Goal: Task Accomplishment & Management: Use online tool/utility

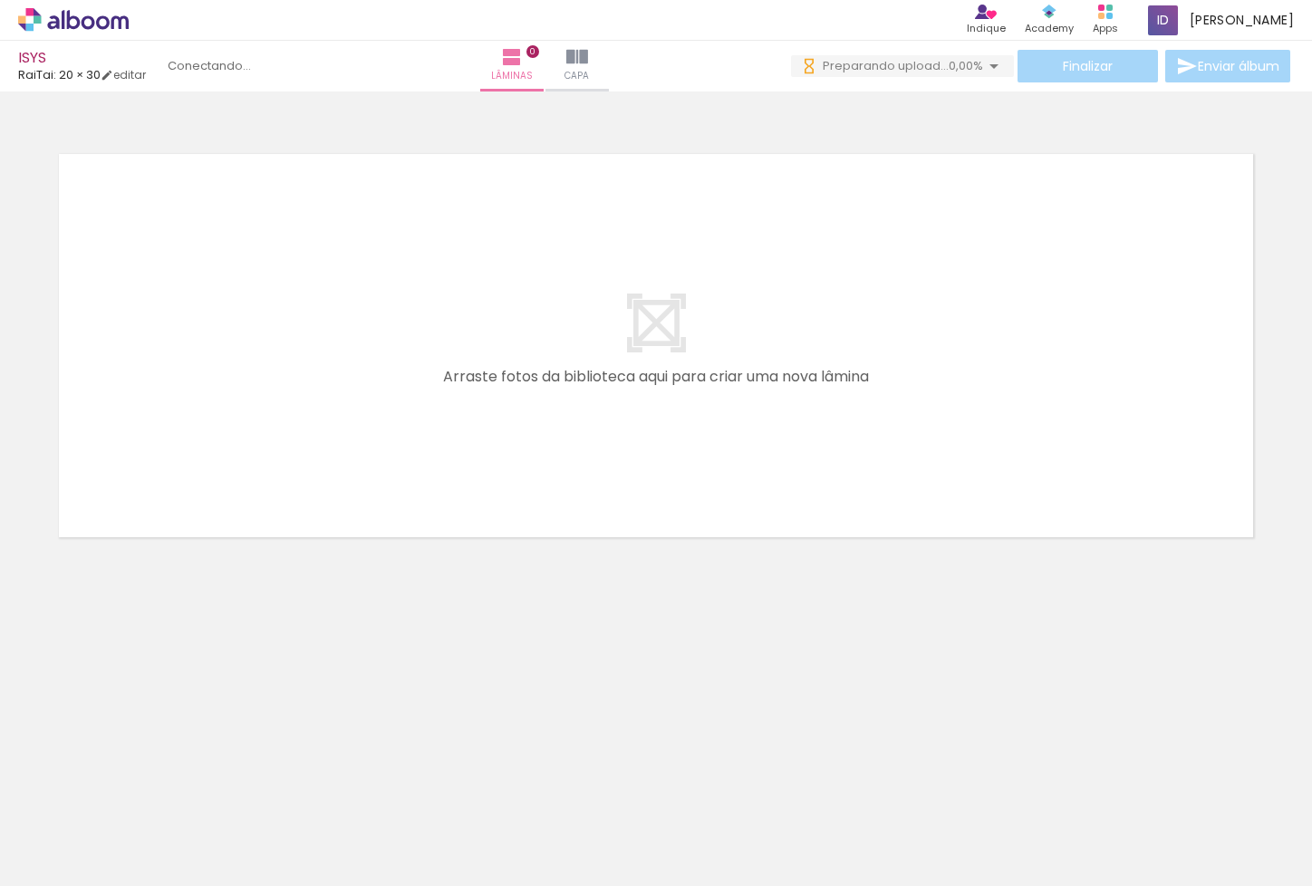
scroll to position [0, 2609]
